Goal: Task Accomplishment & Management: Use online tool/utility

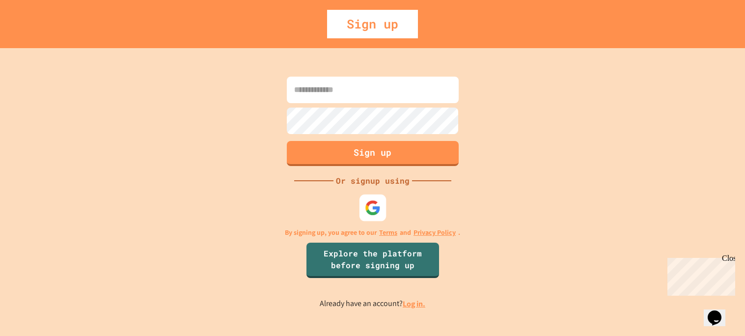
click at [375, 205] on img at bounding box center [372, 208] width 16 height 16
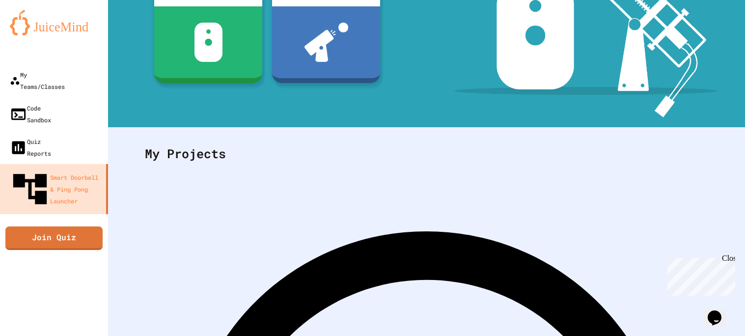
scroll to position [139, 0]
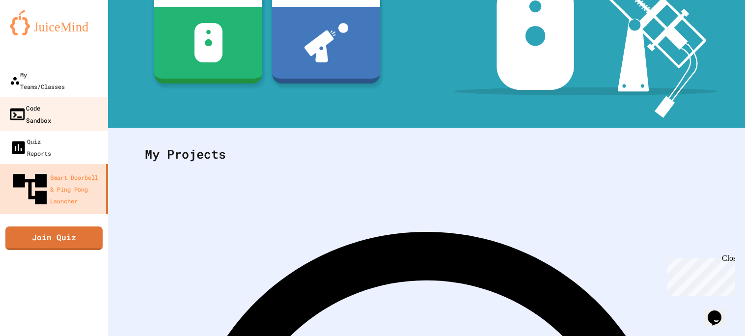
click at [67, 105] on link "Code Sandbox" at bounding box center [54, 114] width 111 height 34
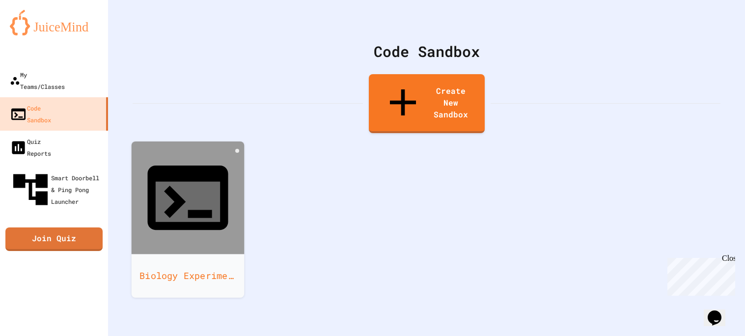
click at [185, 182] on icon at bounding box center [188, 202] width 64 height 40
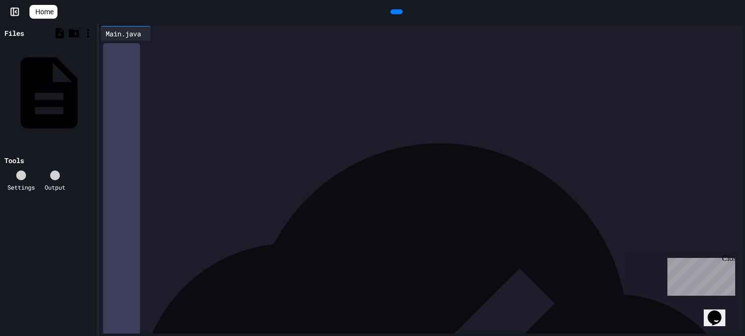
scroll to position [941, 0]
drag, startPoint x: 219, startPoint y: 199, endPoint x: 162, endPoint y: 147, distance: 77.5
click at [162, 147] on div "**********" at bounding box center [440, 146] width 629 height 13
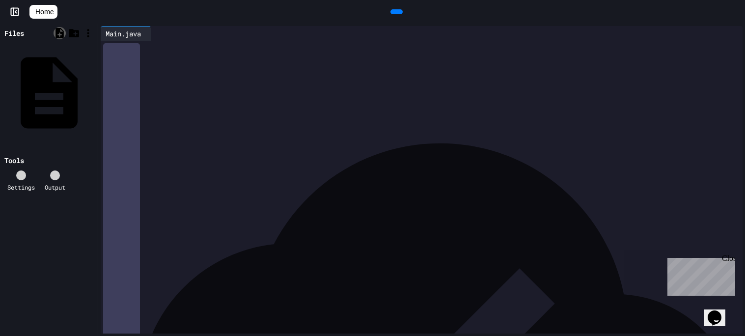
click at [58, 33] on icon at bounding box center [59, 33] width 8 height 10
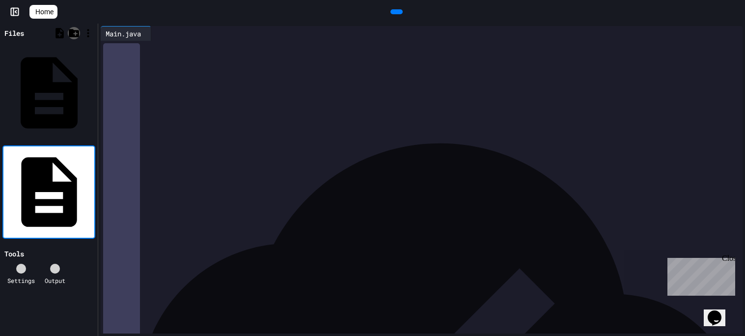
click at [75, 35] on icon at bounding box center [74, 33] width 10 height 8
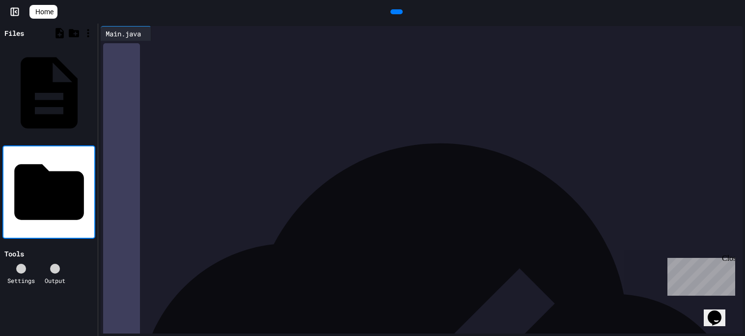
click at [132, 73] on div "To enrich screen reader interactions, please activate Accessibility in Grammarl…" at bounding box center [440, 71] width 629 height 12
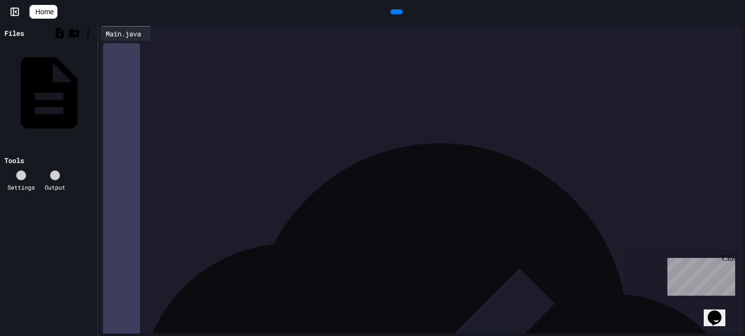
click at [15, 10] on icon at bounding box center [15, 12] width 10 height 10
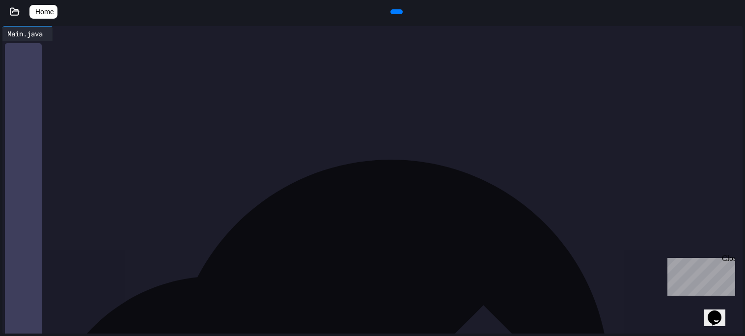
click at [18, 15] on icon at bounding box center [15, 12] width 10 height 10
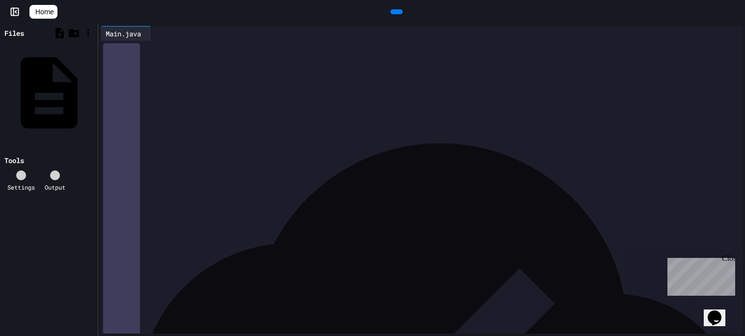
click at [40, 16] on link "Home" at bounding box center [43, 12] width 28 height 14
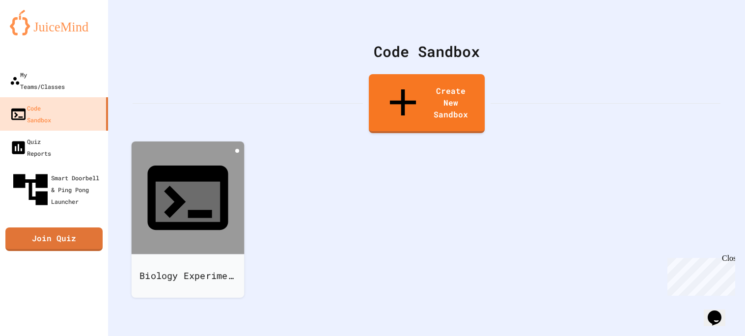
click at [237, 151] on icon at bounding box center [237, 151] width 0 height 0
click at [243, 299] on div at bounding box center [188, 299] width 110 height 0
click at [416, 208] on div "Biology Experiment - Faraz" at bounding box center [427, 229] width 588 height 169
click at [191, 254] on div "Biology Experiment - Faraz" at bounding box center [188, 276] width 113 height 44
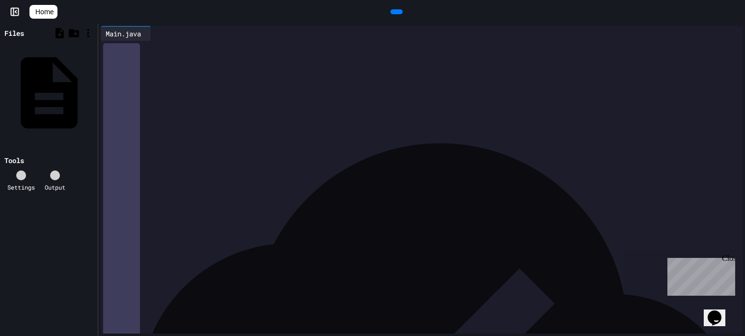
scroll to position [1239, 0]
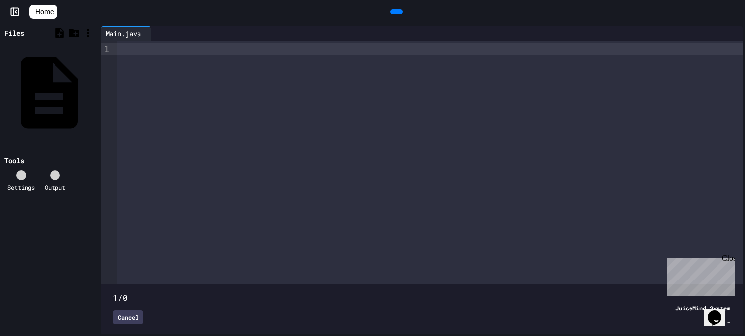
drag, startPoint x: 116, startPoint y: 282, endPoint x: 147, endPoint y: 285, distance: 31.1
click at [147, 292] on span at bounding box center [421, 292] width 617 height 0
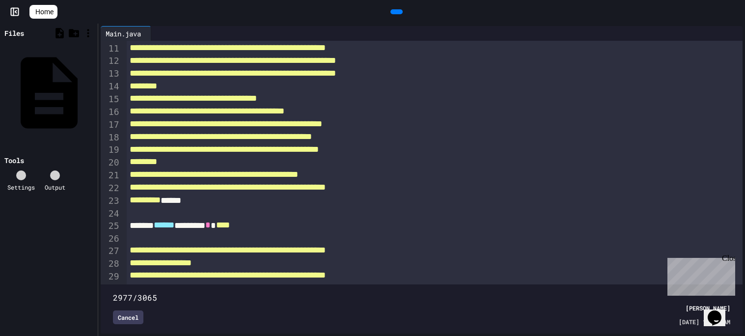
scroll to position [128, 0]
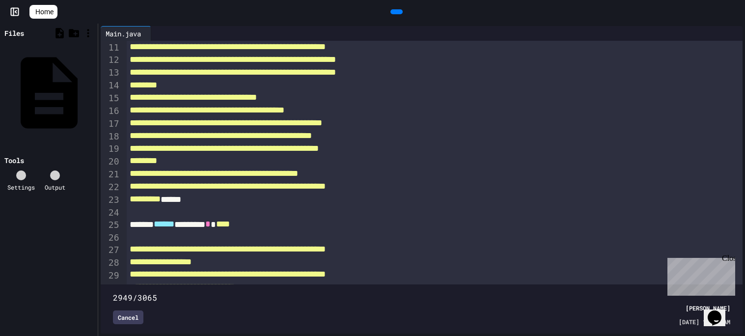
click at [732, 260] on div "Close" at bounding box center [728, 260] width 12 height 12
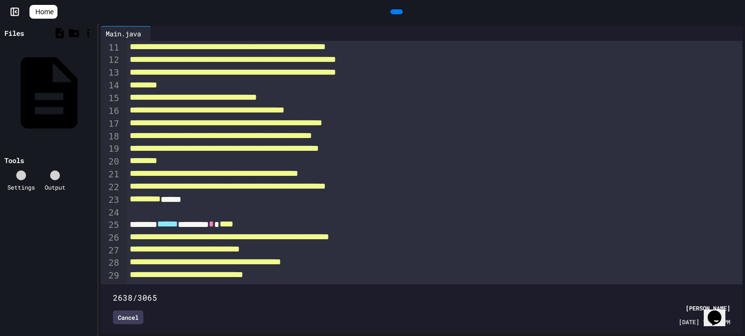
scroll to position [102, 0]
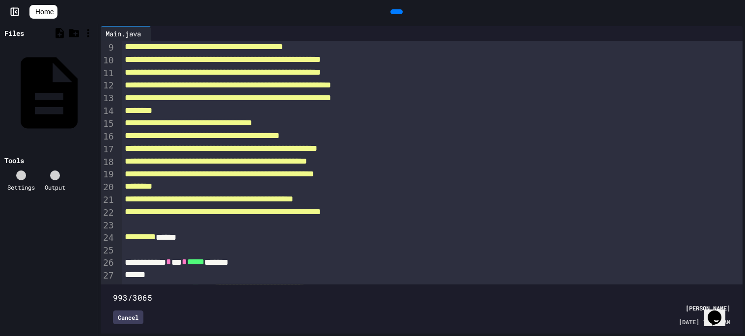
drag, startPoint x: 709, startPoint y: 281, endPoint x: 311, endPoint y: 288, distance: 398.2
click at [113, 292] on span at bounding box center [113, 292] width 0 height 0
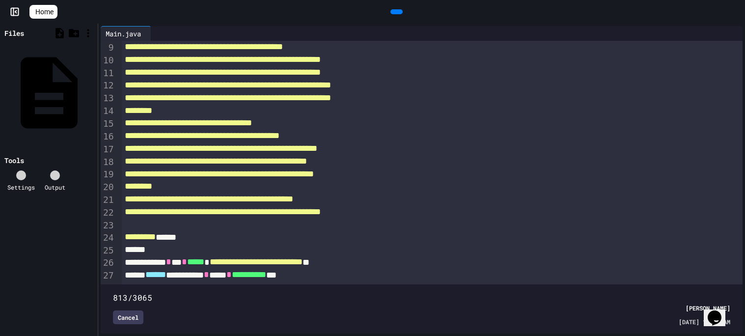
scroll to position [77, 0]
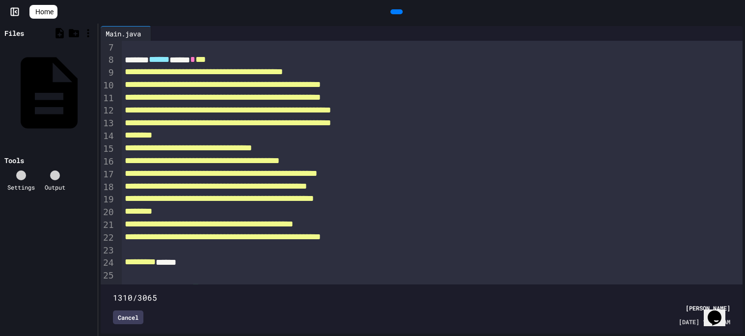
drag, startPoint x: 311, startPoint y: 288, endPoint x: 385, endPoint y: 269, distance: 76.1
click at [385, 287] on div "1310/3065 Cancel Faraz Altair 09/24/2025 - 11:18 AM" at bounding box center [421, 309] width 637 height 44
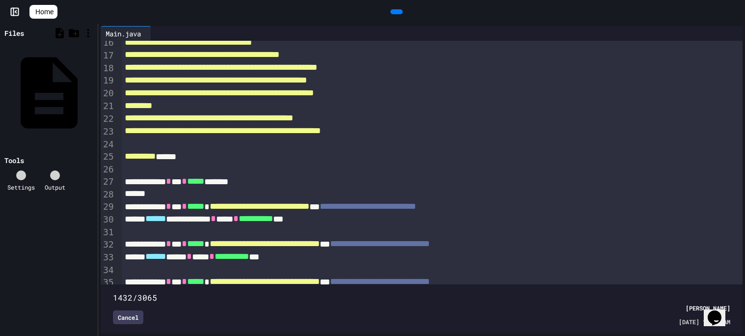
scroll to position [19, 0]
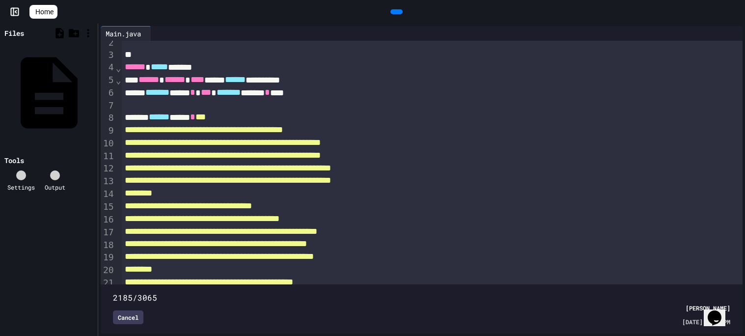
drag, startPoint x: 385, startPoint y: 283, endPoint x: 548, endPoint y: 251, distance: 166.6
click at [548, 251] on div "**********" at bounding box center [422, 187] width 642 height 293
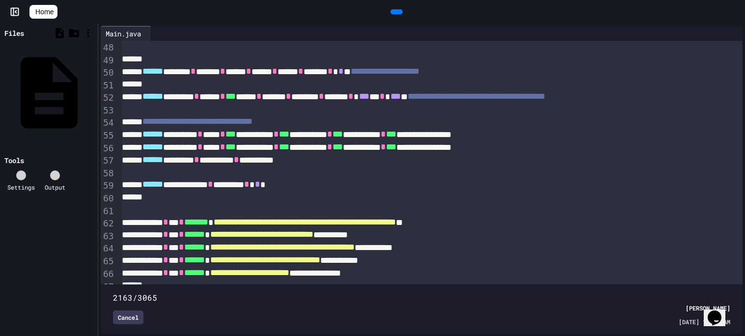
scroll to position [611, 3]
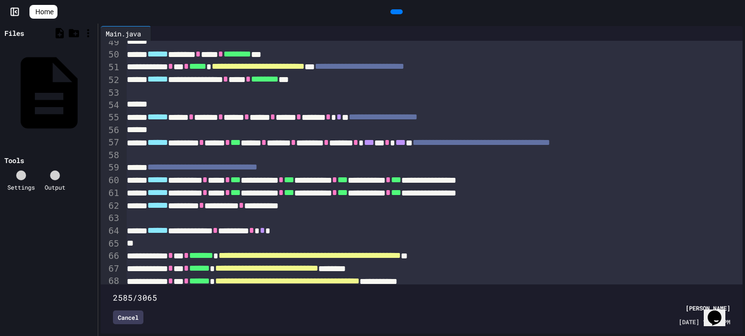
drag, startPoint x: 554, startPoint y: 287, endPoint x: 634, endPoint y: 272, distance: 81.3
click at [113, 292] on span at bounding box center [113, 292] width 0 height 0
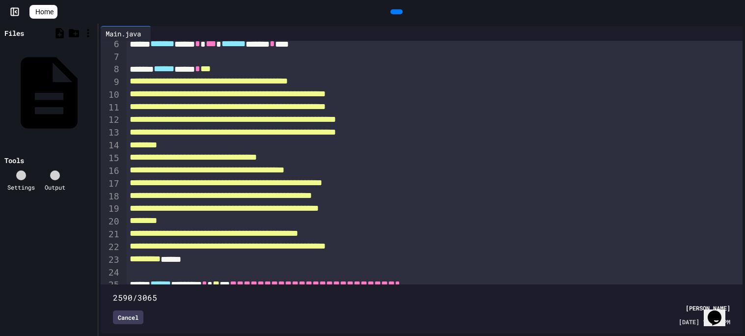
scroll to position [68, 0]
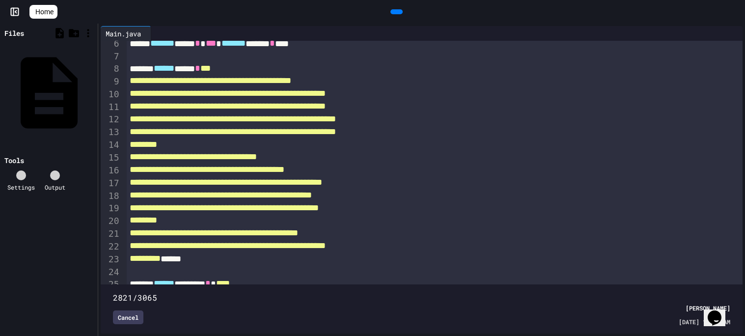
drag, startPoint x: 632, startPoint y: 278, endPoint x: 678, endPoint y: 277, distance: 46.2
click at [113, 292] on span at bounding box center [113, 292] width 0 height 0
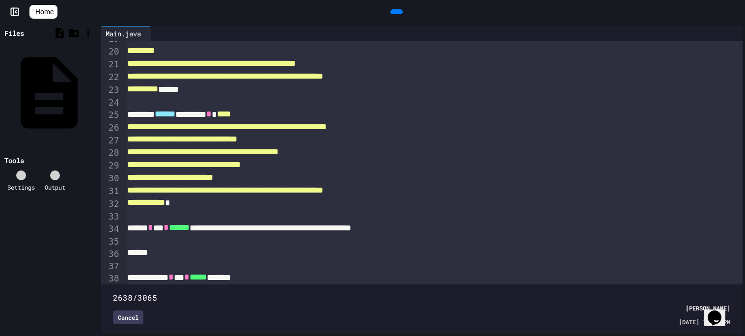
scroll to position [98, 2]
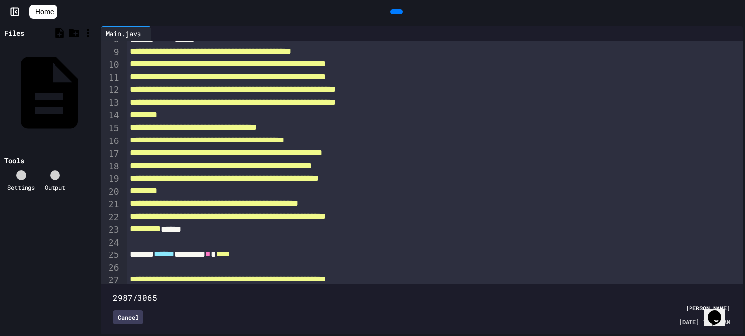
drag, startPoint x: 677, startPoint y: 282, endPoint x: 714, endPoint y: 280, distance: 37.3
click at [113, 292] on span at bounding box center [113, 292] width 0 height 0
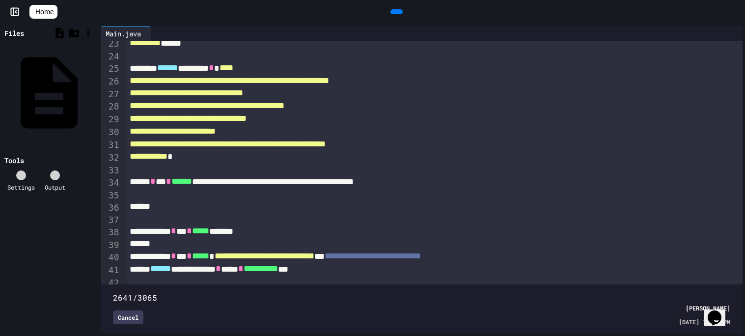
scroll to position [106, 0]
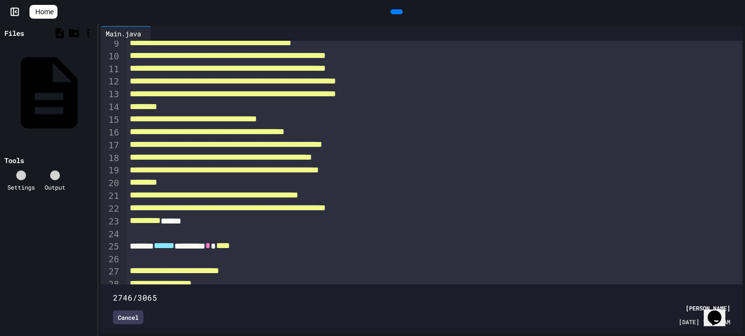
drag, startPoint x: 720, startPoint y: 280, endPoint x: 666, endPoint y: 294, distance: 56.2
click at [666, 294] on div "2746/3065 Cancel Faraz Altair 09/25/2025 - 10:40 AM" at bounding box center [421, 309] width 637 height 44
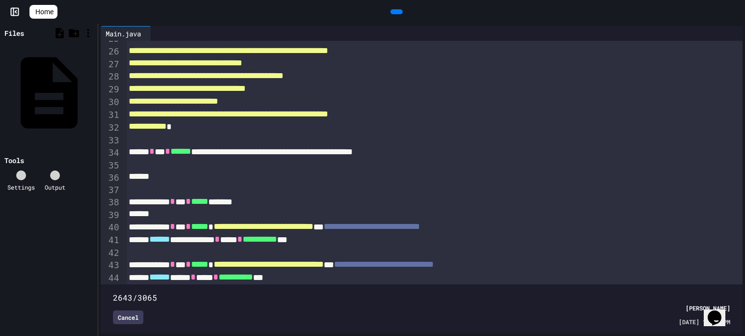
scroll to position [99, 1]
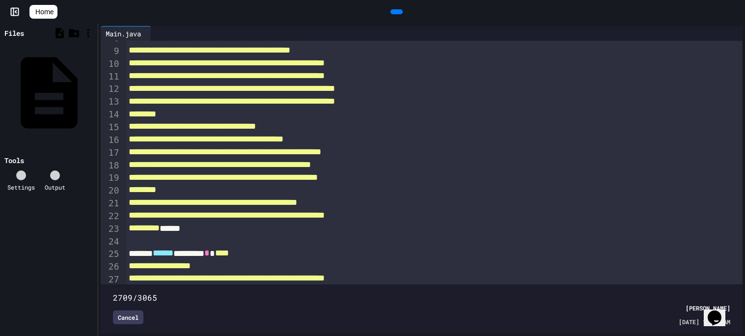
drag, startPoint x: 668, startPoint y: 281, endPoint x: 658, endPoint y: 284, distance: 10.3
click at [113, 292] on span at bounding box center [113, 292] width 0 height 0
type input "****"
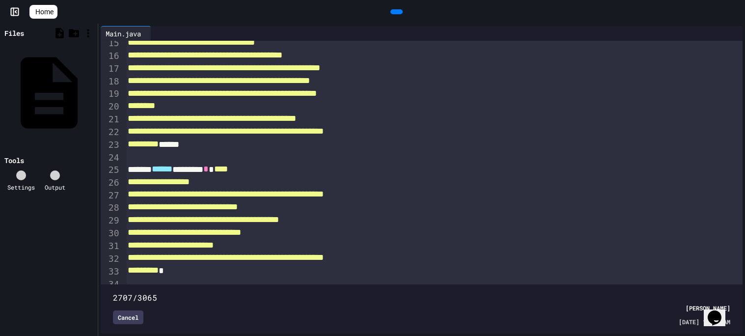
scroll to position [187, 2]
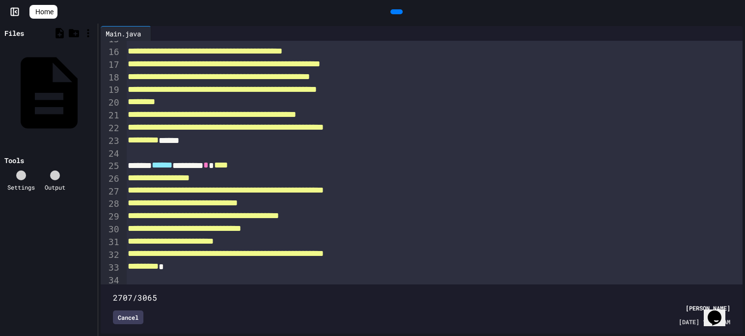
click at [135, 316] on div "Cancel" at bounding box center [128, 317] width 30 height 14
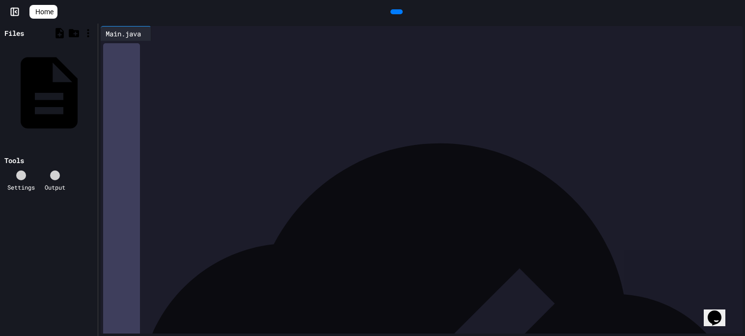
click at [186, 302] on div at bounding box center [435, 300] width 616 height 12
click at [26, 170] on div at bounding box center [21, 175] width 10 height 10
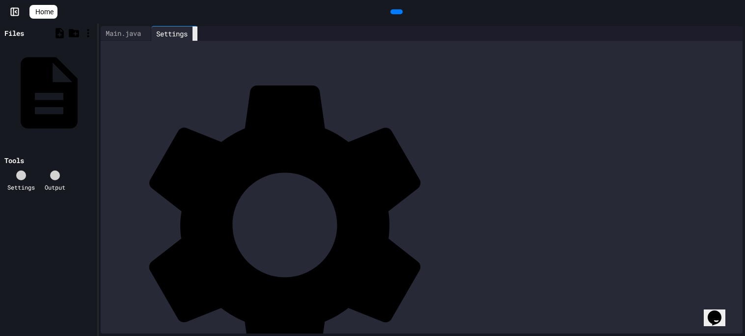
click at [204, 36] on icon at bounding box center [200, 39] width 7 height 7
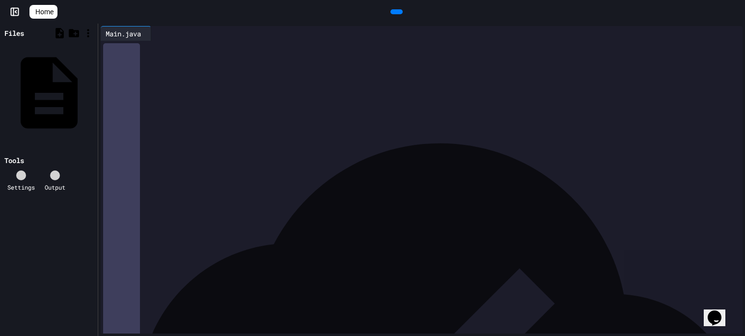
scroll to position [850, 0]
drag, startPoint x: 125, startPoint y: 51, endPoint x: 414, endPoint y: 358, distance: 421.6
copy div "**********"
click at [503, 207] on div "To enrich screen reader interactions, please activate Accessibility in Grammarl…" at bounding box center [432, 213] width 621 height 13
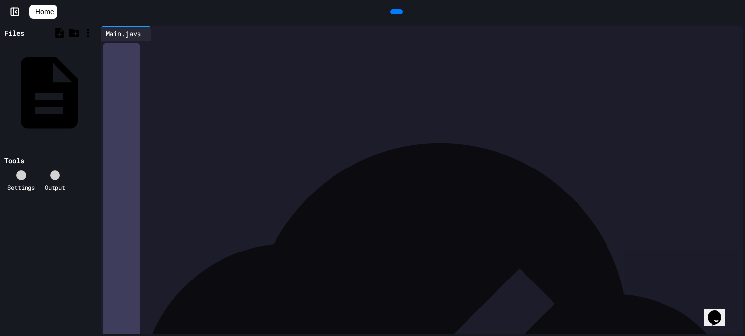
click at [729, 33] on icon at bounding box center [729, 33] width 0 height 0
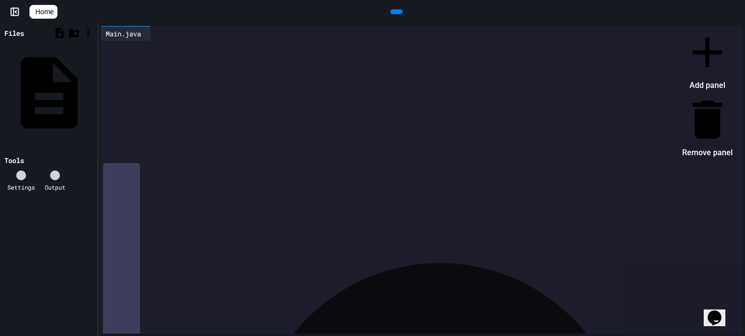
click at [672, 27] on div at bounding box center [702, 27] width 60 height 0
